Goal: Check status: Check status

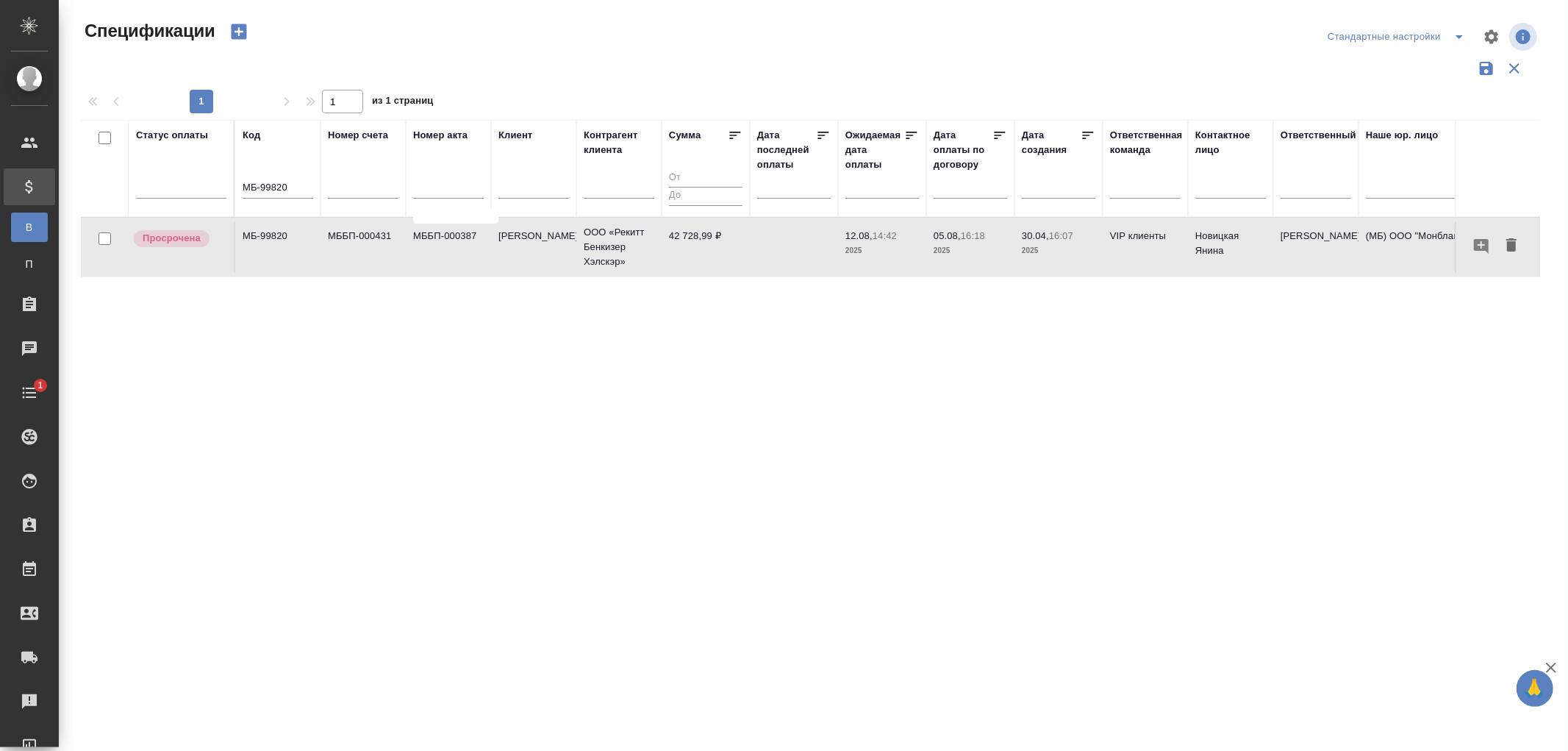
scroll to position [53, 0]
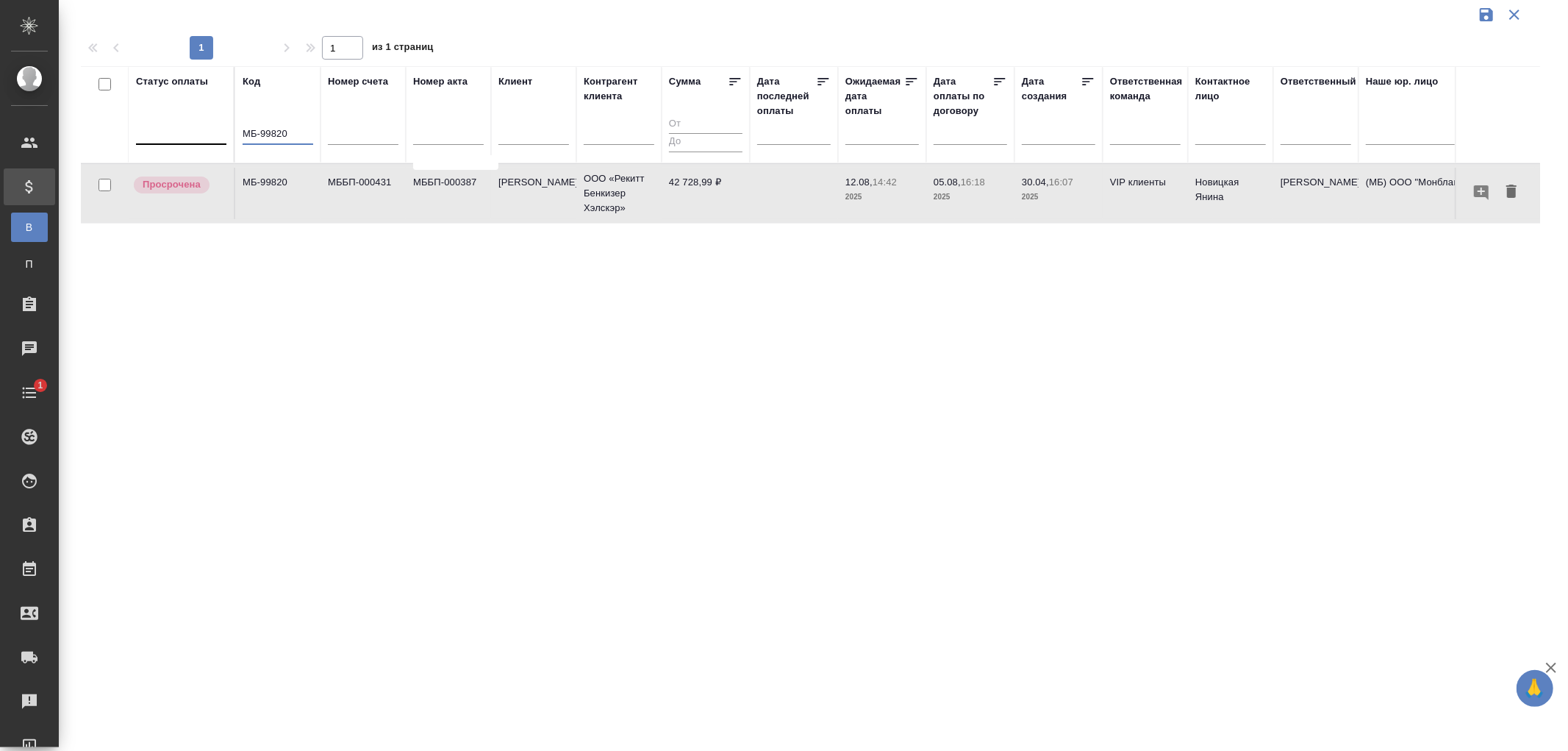
drag, startPoint x: 309, startPoint y: 140, endPoint x: 147, endPoint y: 128, distance: 162.4
click at [147, 128] on tr "Статус оплаты Код МБ-99820 Номер счета Номер акта Клиент Контрагент клиента Сум…" at bounding box center [1035, 114] width 1909 height 97
paste input "AU-16902"
type input "AU-16902"
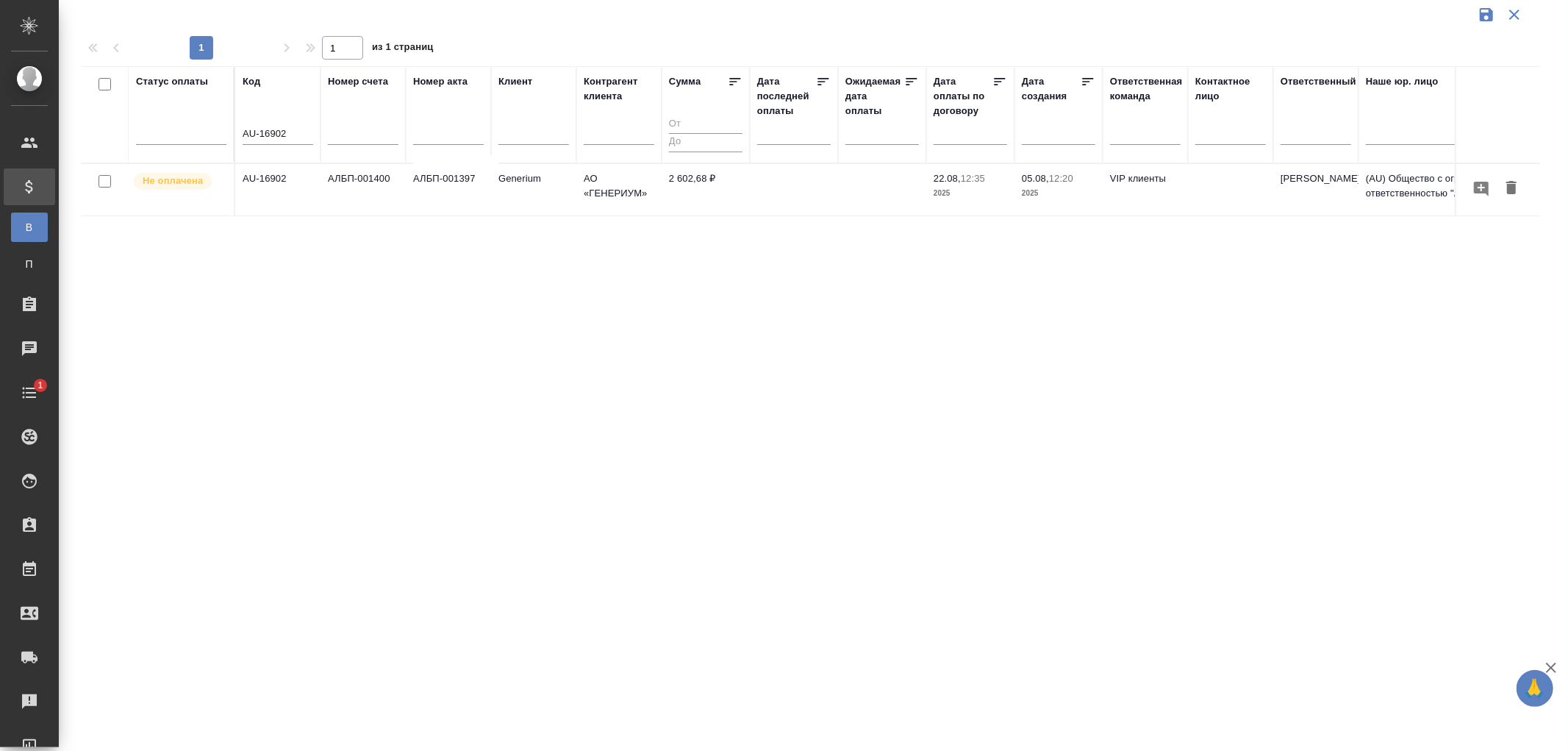
click at [473, 181] on td "АЛБП-001397" at bounding box center [448, 190] width 85 height 52
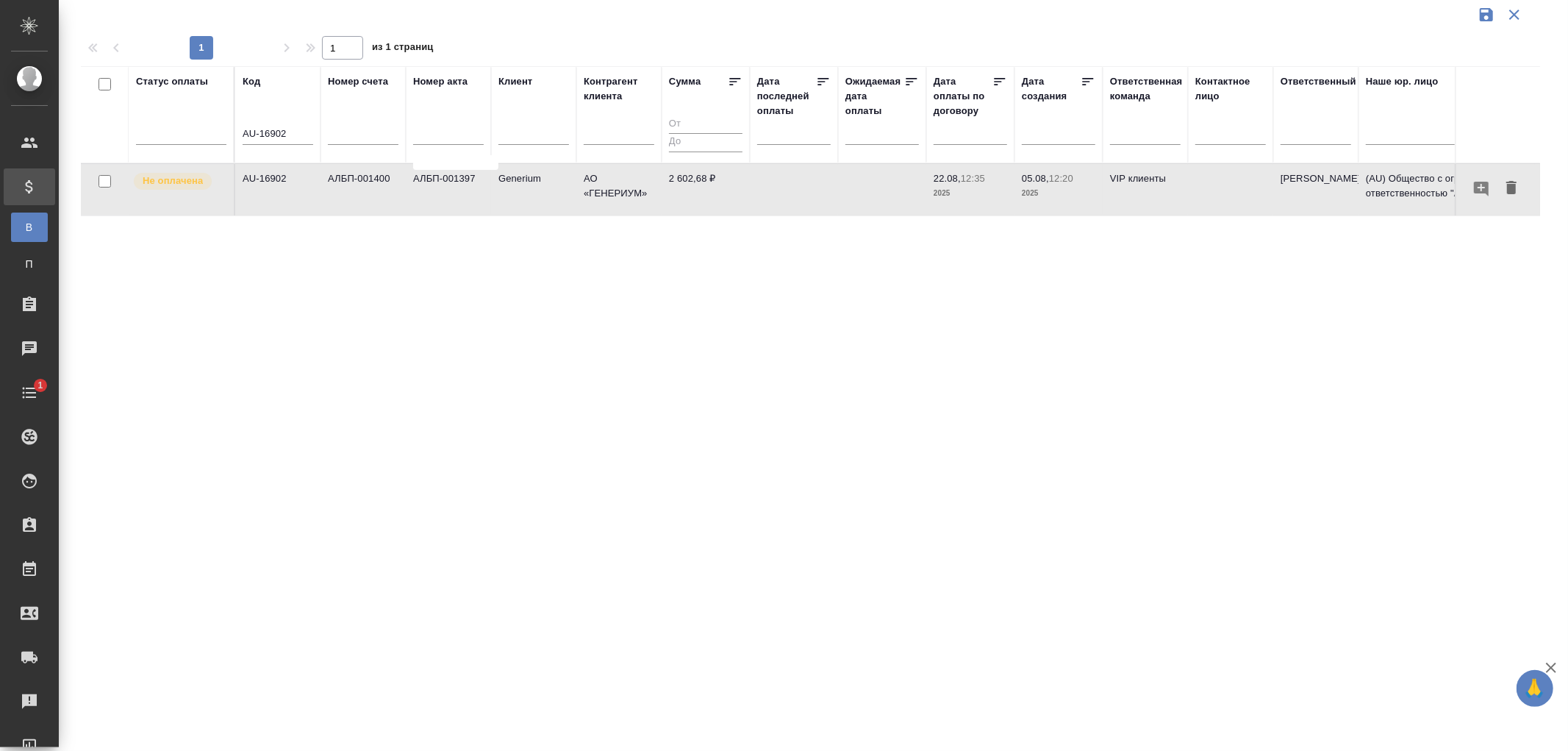
click at [473, 181] on td "АЛБП-001397" at bounding box center [448, 190] width 85 height 52
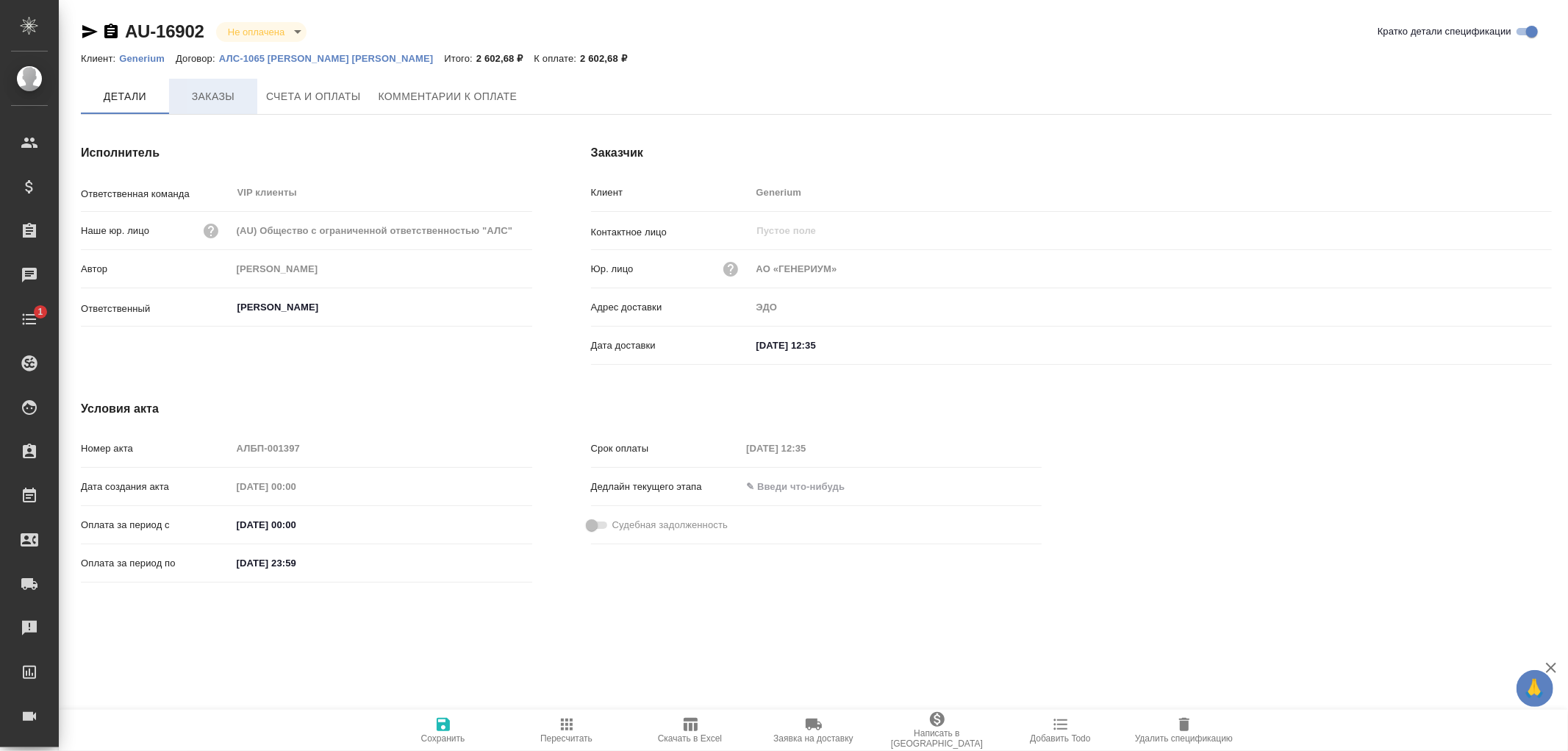
click at [216, 103] on span "Заказы" at bounding box center [213, 97] width 71 height 18
